Goal: Task Accomplishment & Management: Use online tool/utility

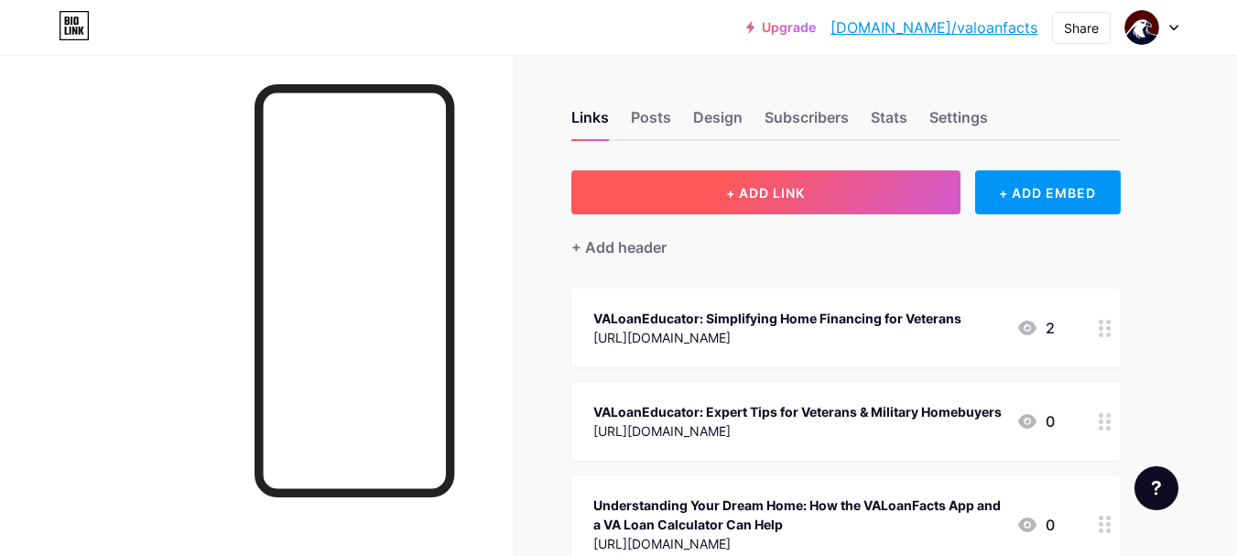
click at [869, 176] on button "+ ADD LINK" at bounding box center [765, 192] width 389 height 44
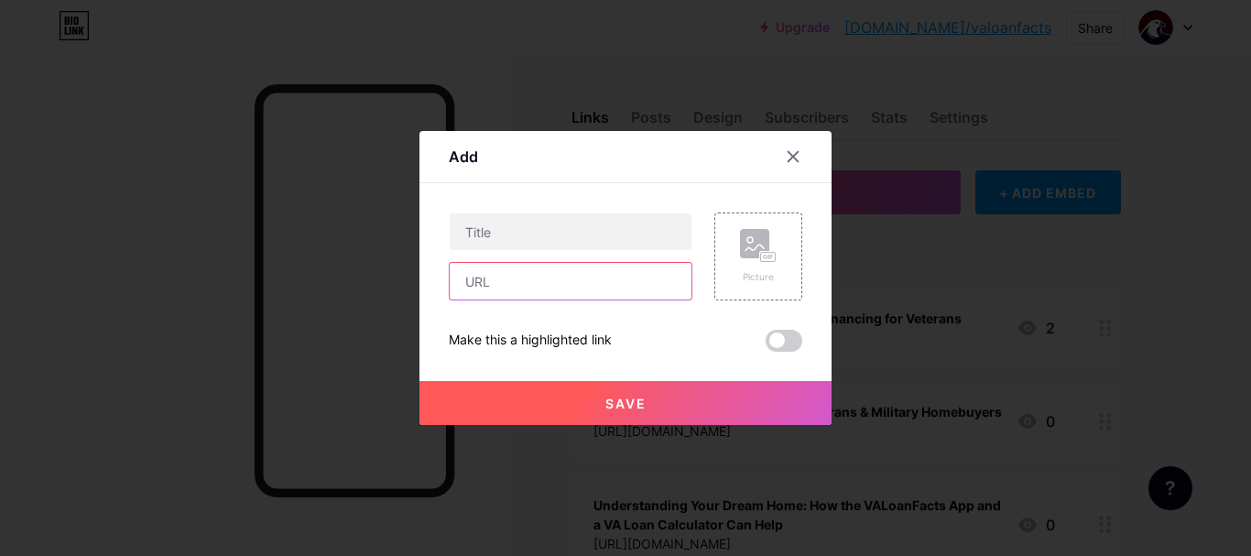
click at [567, 282] on input "text" at bounding box center [571, 281] width 242 height 37
paste input "[URL][DOMAIN_NAME]"
type input "[URL][DOMAIN_NAME]"
click at [524, 211] on div "Content YouTube Play YouTube video without leaving your page. ADD Vimeo Play Vi…" at bounding box center [625, 267] width 353 height 168
click at [660, 205] on div "Content YouTube Play YouTube video without leaving your page. ADD Vimeo Play Vi…" at bounding box center [625, 267] width 353 height 168
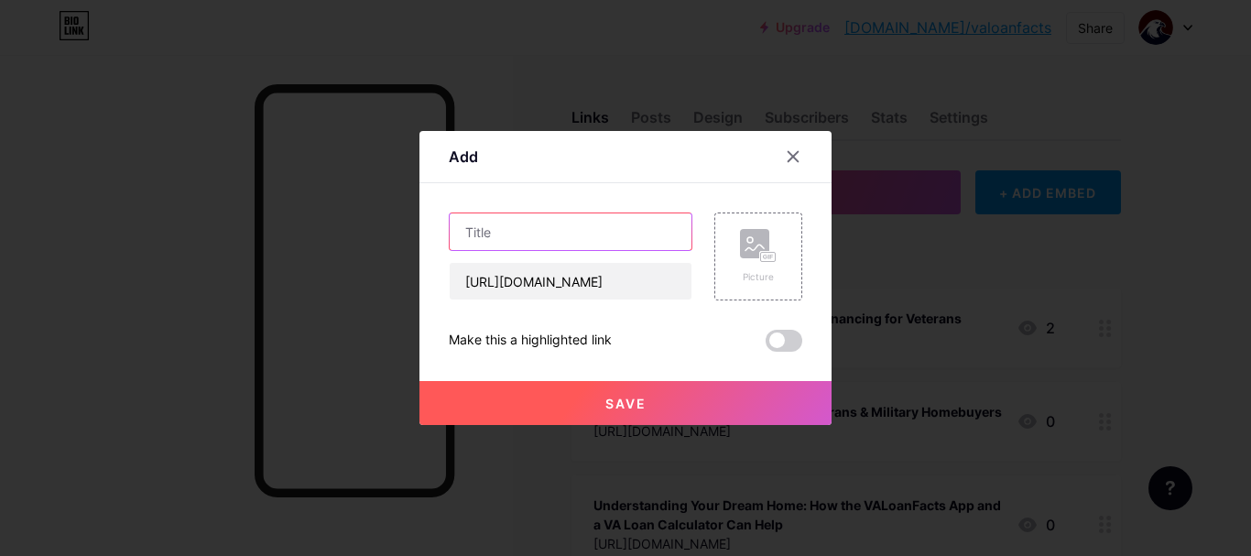
click at [651, 223] on input "text" at bounding box center [571, 231] width 242 height 37
paste input "Estimate Your Payments Easily with VA Mortgage Calculator | VA Loan Facts"
type input "Estimate Your Payments Easily with VA Mortgage Calculator | VA Loan Facts"
click at [666, 362] on div "Save" at bounding box center [625, 388] width 412 height 73
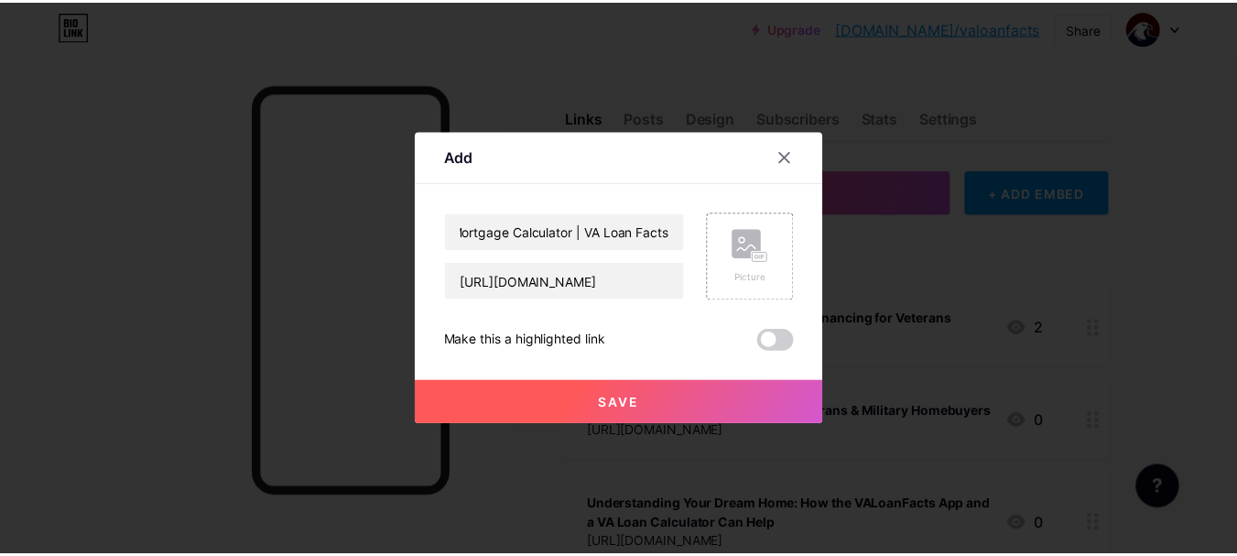
scroll to position [0, 0]
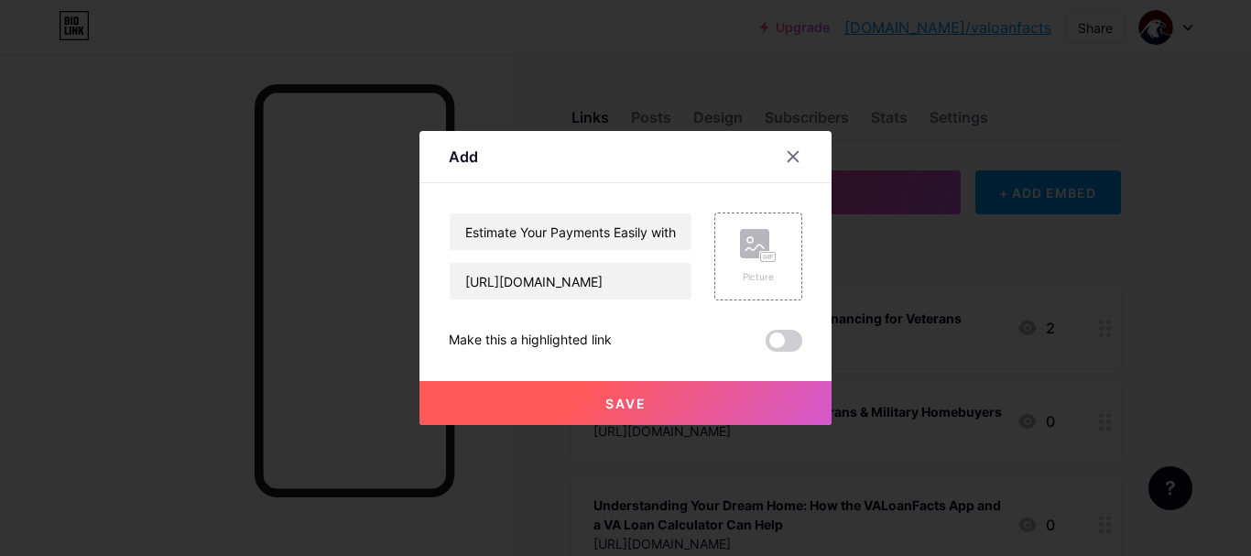
click at [671, 387] on button "Save" at bounding box center [625, 403] width 412 height 44
